Goal: Transaction & Acquisition: Purchase product/service

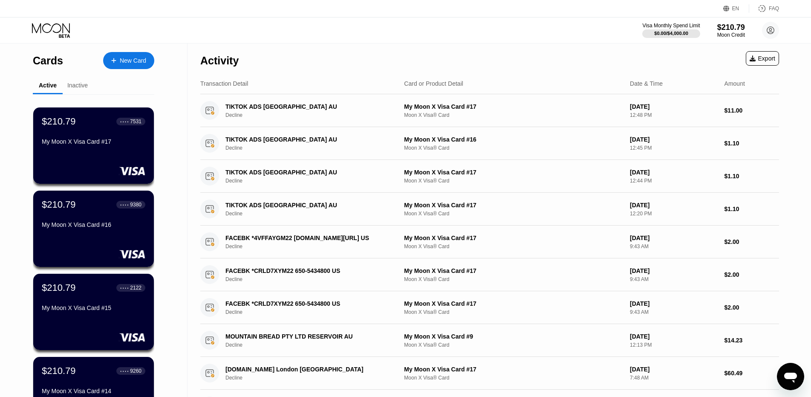
click at [134, 50] on div "Cards New Card" at bounding box center [93, 58] width 121 height 30
click at [130, 57] on div "New Card" at bounding box center [133, 60] width 26 height 7
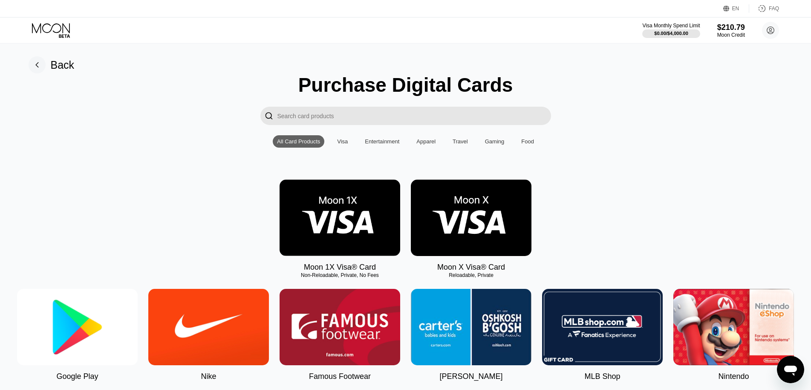
click at [475, 229] on img at bounding box center [471, 217] width 121 height 76
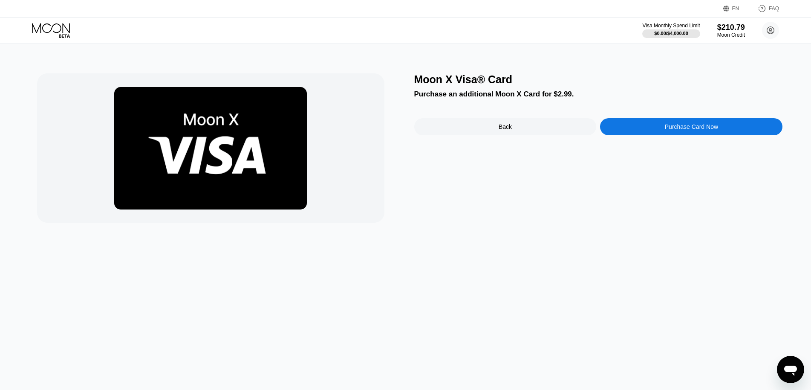
click at [672, 126] on div "Purchase Card Now" at bounding box center [691, 126] width 53 height 7
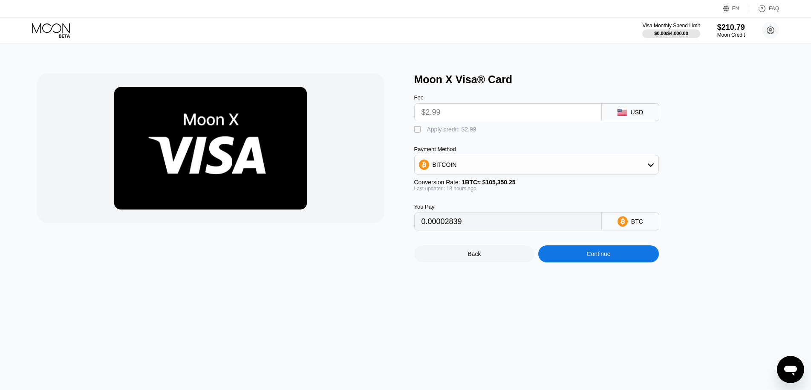
click at [415, 130] on div "" at bounding box center [418, 129] width 9 height 9
type input "0"
click at [584, 262] on div "Continue" at bounding box center [598, 253] width 121 height 17
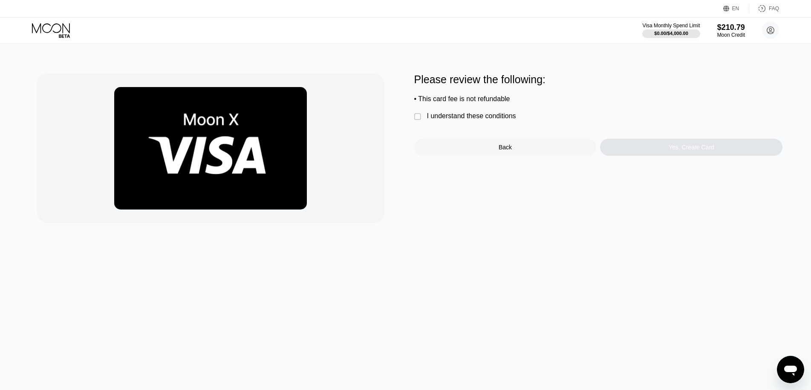
click at [421, 116] on div " I understand these conditions" at bounding box center [467, 116] width 106 height 9
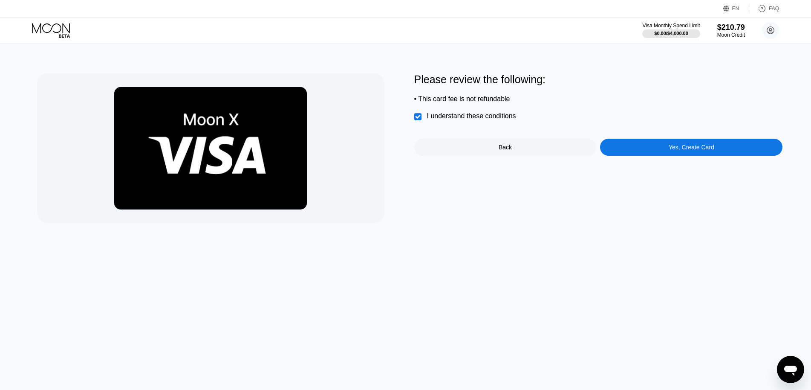
click at [683, 127] on div "Please review the following: • This card fee is not refundable  I understand t…" at bounding box center [598, 114] width 369 height 82
click at [691, 150] on div "Yes, Create Card" at bounding box center [692, 147] width 46 height 7
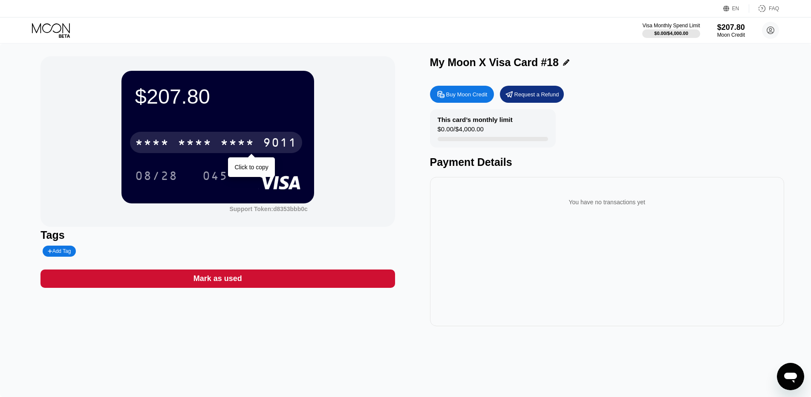
click at [224, 150] on div "* * * *" at bounding box center [237, 144] width 34 height 14
